Goal: Task Accomplishment & Management: Complete application form

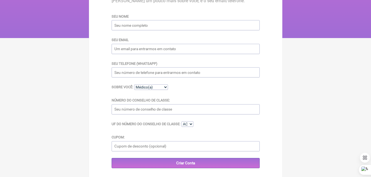
scroll to position [73, 0]
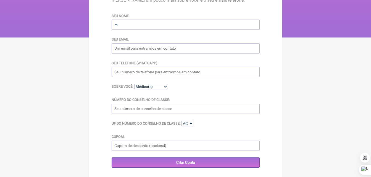
type input "[PERSON_NAME] [PERSON_NAME]"
type input "[EMAIL_ADDRESS][DOMAIN_NAME]"
drag, startPoint x: 147, startPoint y: 74, endPoint x: 127, endPoint y: 72, distance: 20.2
click at [127, 72] on input "[PHONE_NUMBER]" at bounding box center [185, 72] width 148 height 10
type input "[PHONE_NUMBER]"
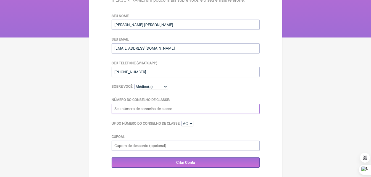
click at [147, 112] on input "Número do Conselho de Classe:" at bounding box center [185, 109] width 148 height 10
type input "42092"
click at [187, 125] on select "AC AL AP AM BA CE DF ES GO MA MT MS MG PA PB PR PE PI RJ RN RS RO RR SC SP SE TO" at bounding box center [187, 124] width 12 height 6
select select "PE"
click at [182, 122] on select "AC AL AP AM BA CE DF ES GO MA MT MS MG PA PB PR PE PI RJ RN RS RO RR SC SP SE TO" at bounding box center [187, 124] width 12 height 6
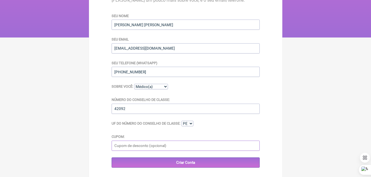
click at [134, 150] on input "Cupom:" at bounding box center [185, 146] width 148 height 10
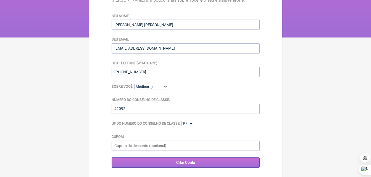
click at [155, 160] on input "Criar Conta" at bounding box center [185, 163] width 148 height 10
